Goal: Check status: Check status

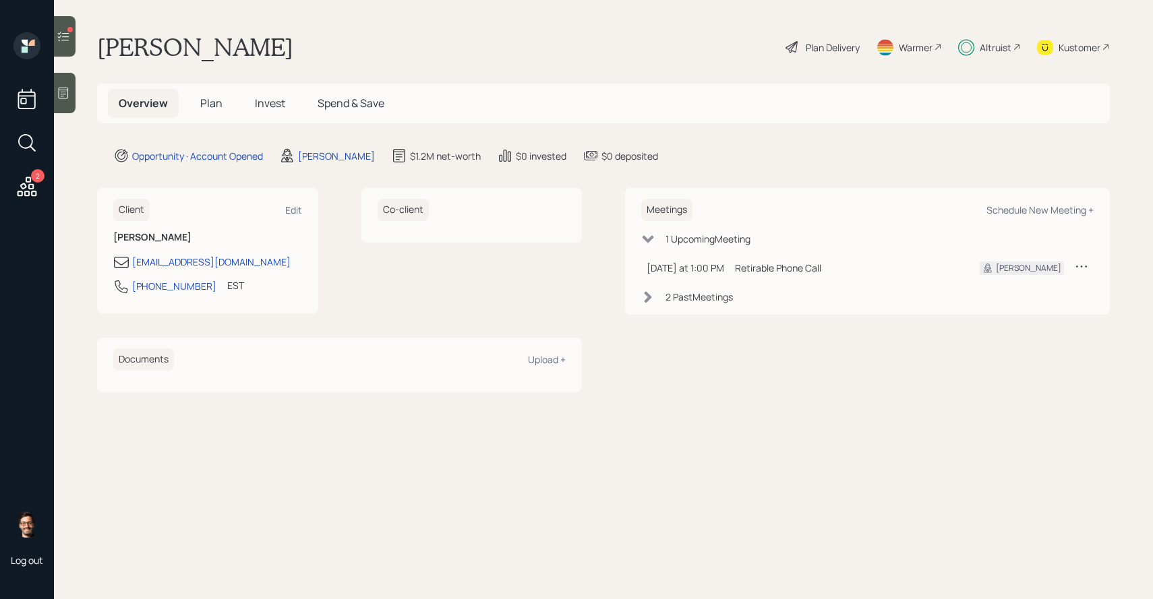
click at [276, 111] on h5 "Invest" at bounding box center [270, 103] width 52 height 29
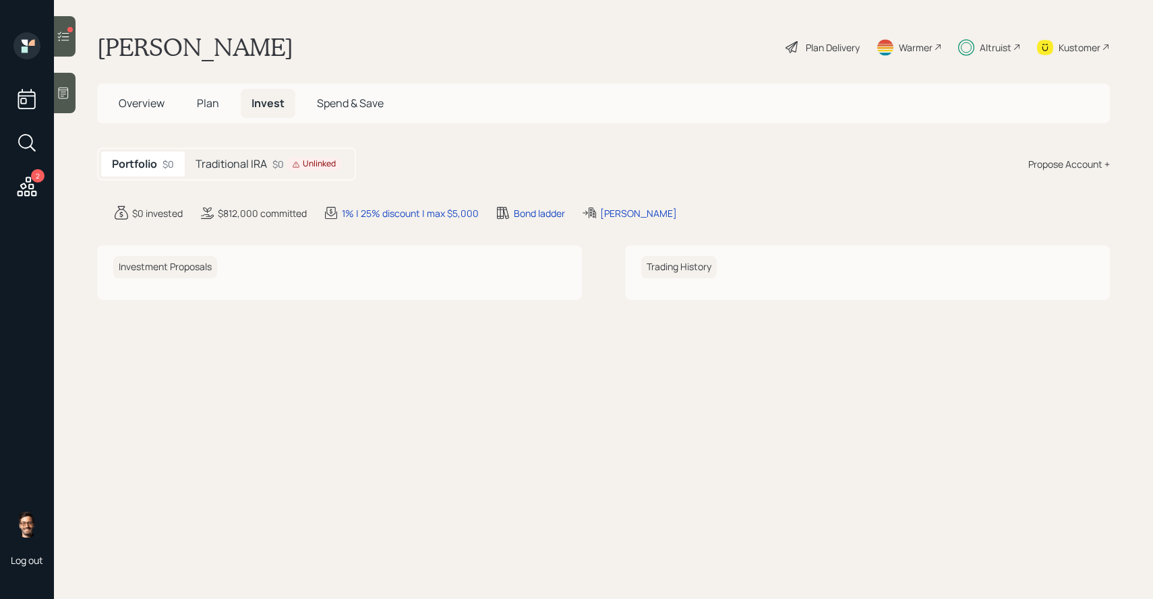
click at [251, 165] on h5 "Traditional IRA" at bounding box center [231, 164] width 71 height 13
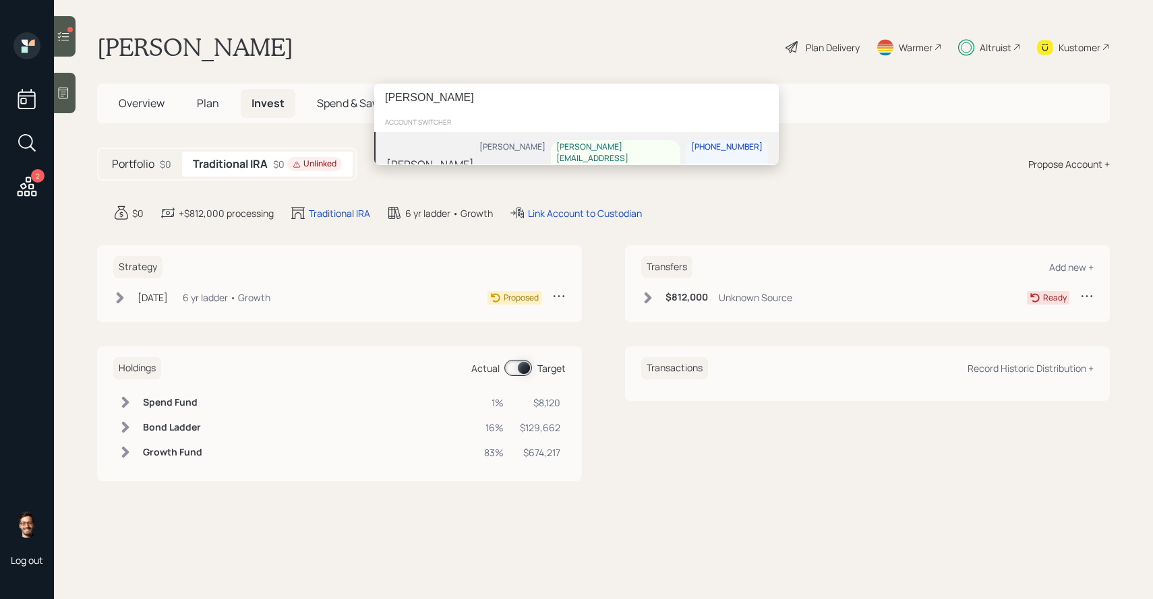
type input "[PERSON_NAME]"
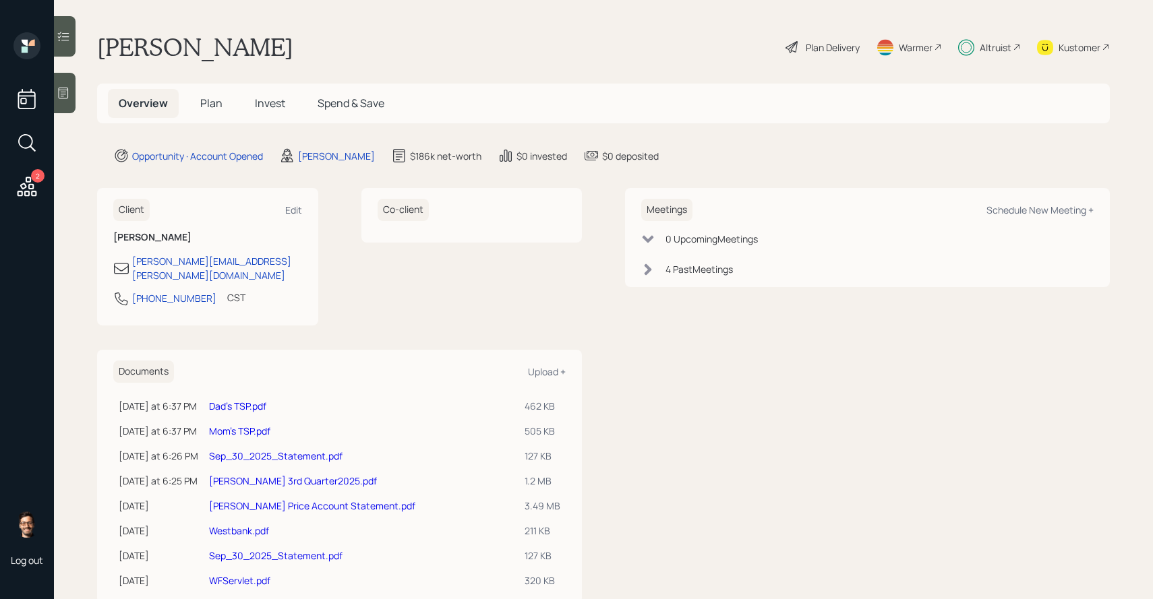
click at [264, 105] on span "Invest" at bounding box center [270, 103] width 30 height 15
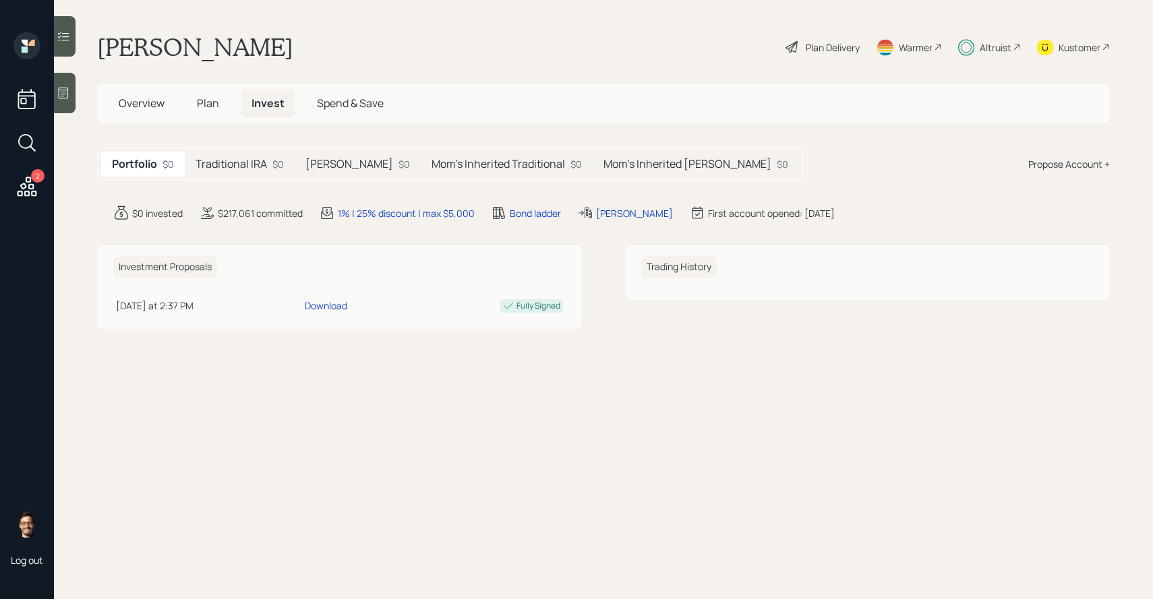
click at [231, 162] on h5 "Traditional IRA" at bounding box center [231, 164] width 71 height 13
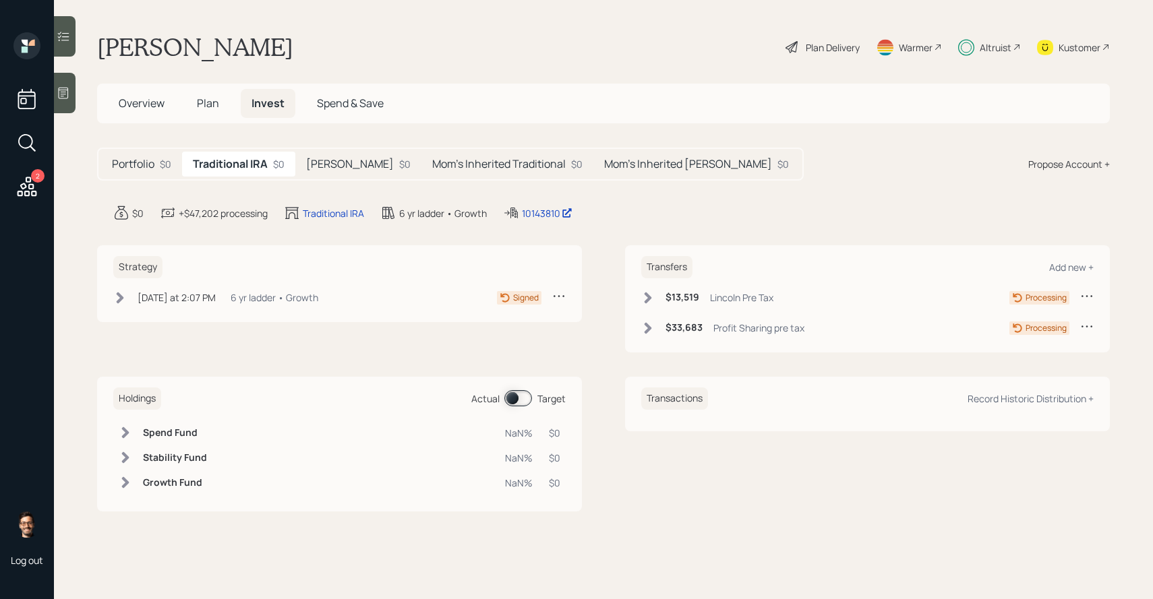
click at [336, 158] on h5 "[PERSON_NAME]" at bounding box center [350, 164] width 88 height 13
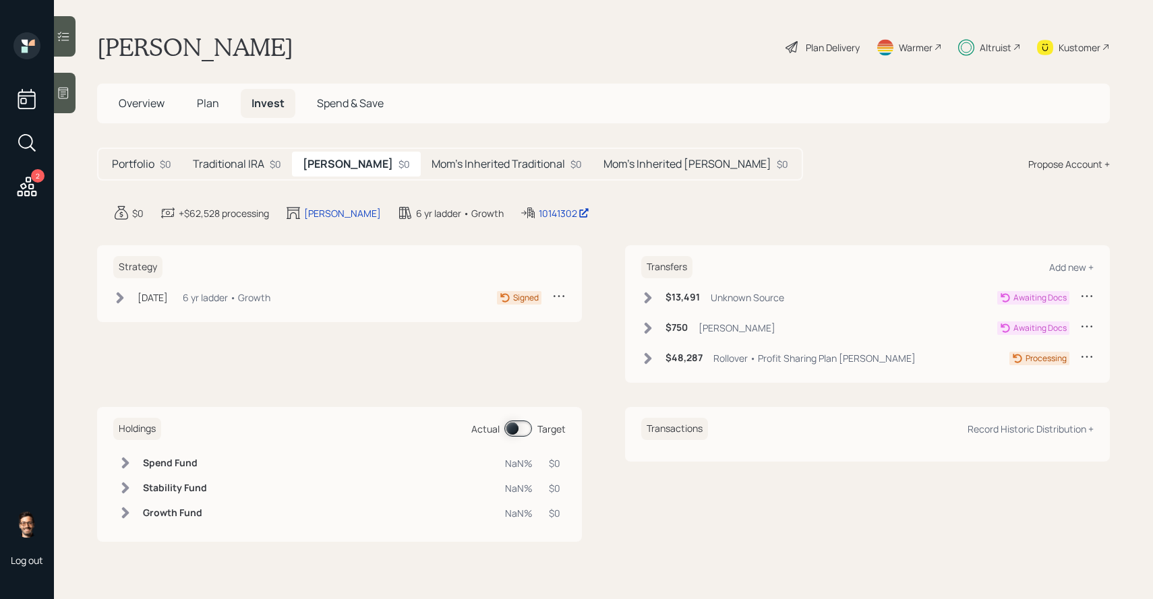
click at [431, 162] on h5 "Mom's Inherited Traditional" at bounding box center [497, 164] width 133 height 13
